Goal: Transaction & Acquisition: Purchase product/service

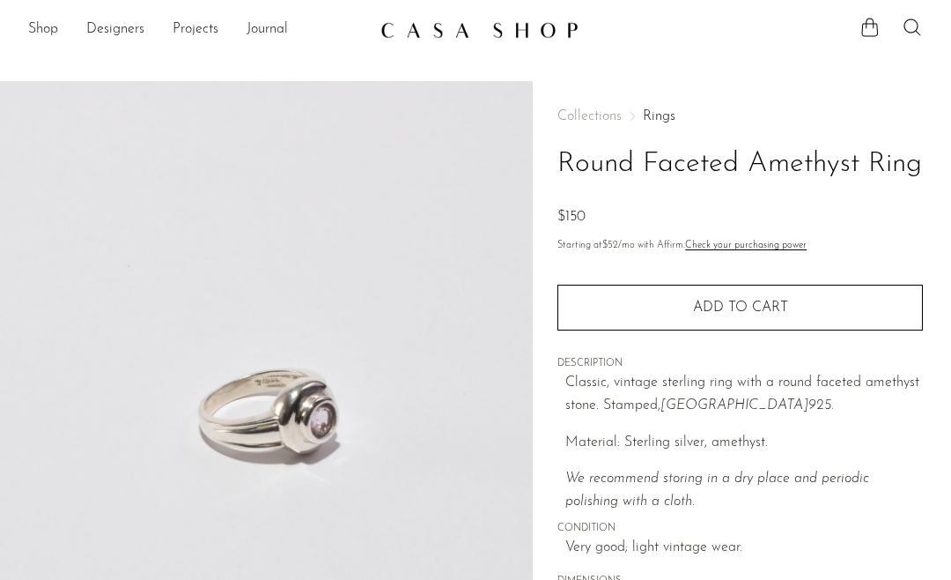
click at [42, 28] on link "Shop" at bounding box center [43, 29] width 30 height 23
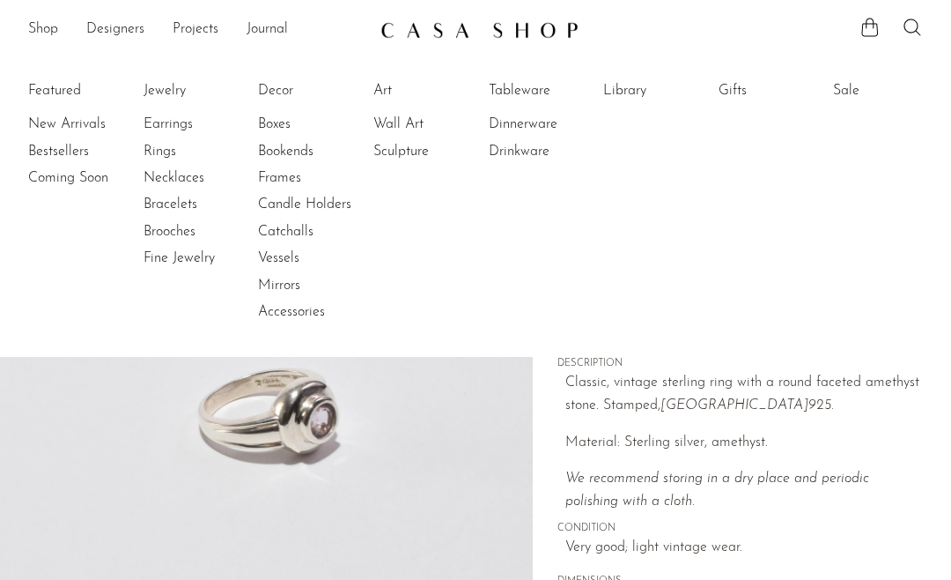
click at [163, 90] on link "Jewelry" at bounding box center [210, 90] width 132 height 19
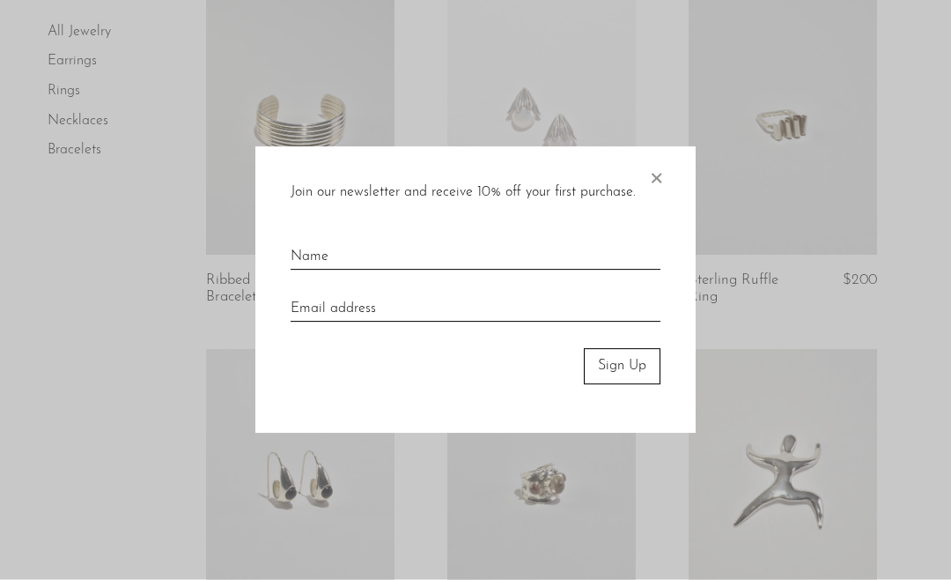
scroll to position [889, 0]
click at [638, 174] on div "Join our newsletter and receive 10% off your first purchase. × Sign Up" at bounding box center [475, 290] width 440 height 286
click at [653, 179] on span "×" at bounding box center [656, 175] width 18 height 56
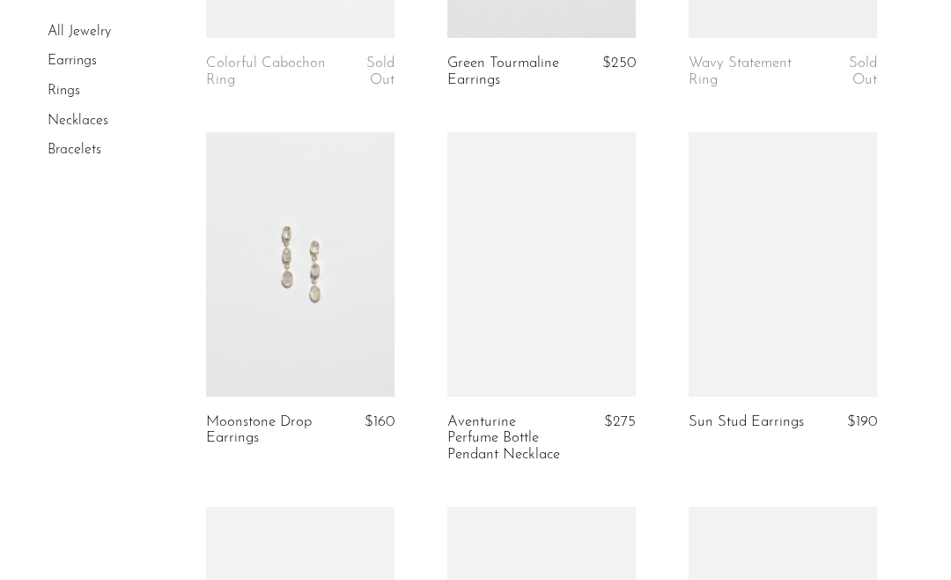
scroll to position [3626, 0]
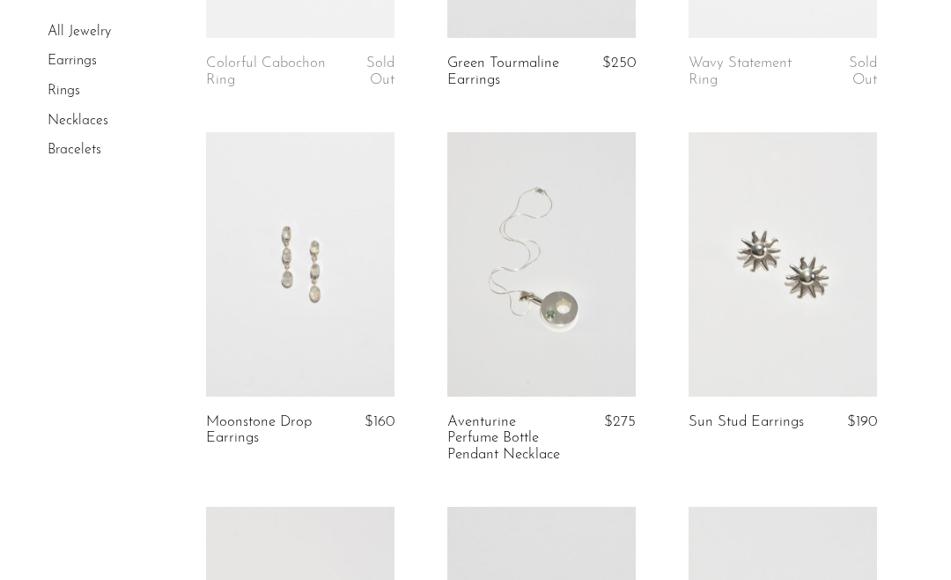
click at [260, 327] on link at bounding box center [300, 264] width 188 height 264
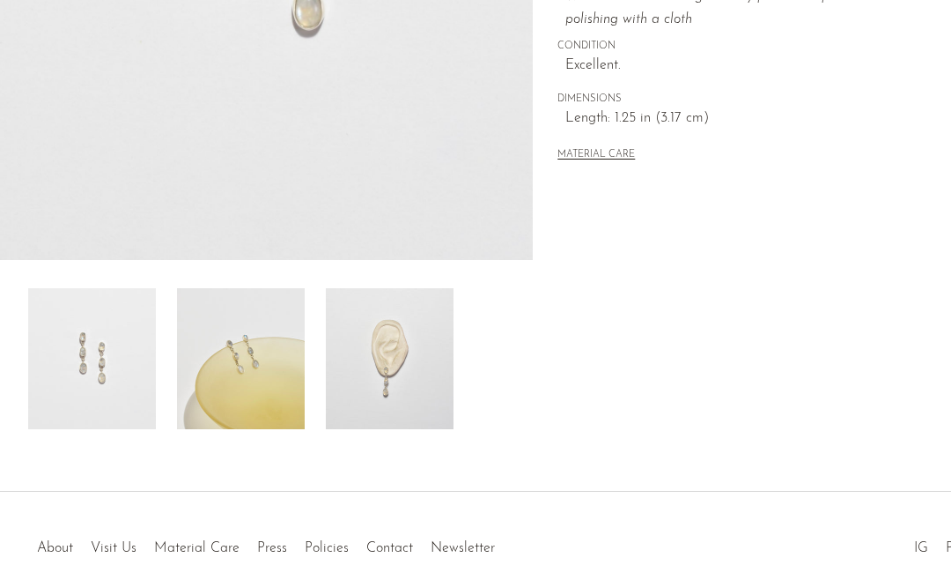
scroll to position [482, 0]
click at [393, 383] on img at bounding box center [390, 358] width 128 height 141
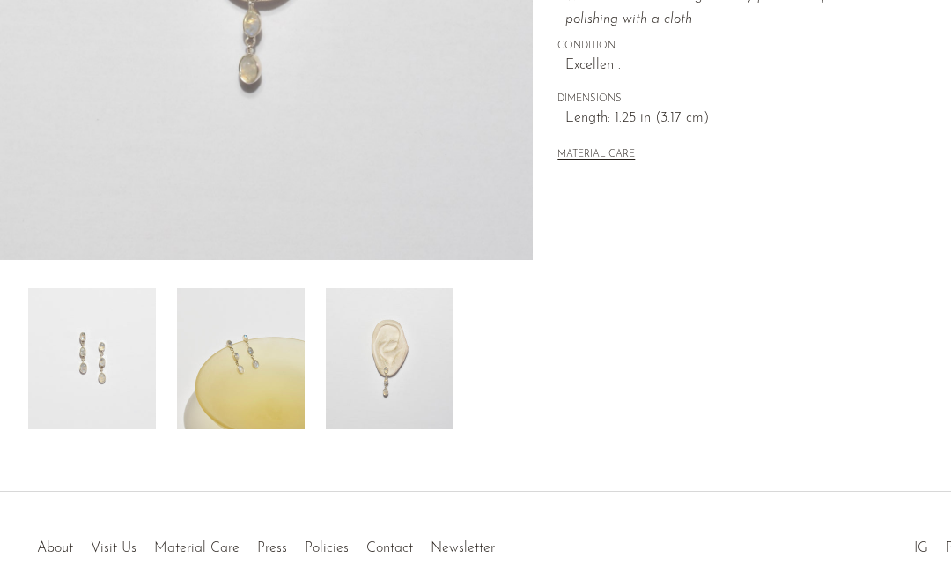
scroll to position [393, 0]
